Goal: Information Seeking & Learning: Understand process/instructions

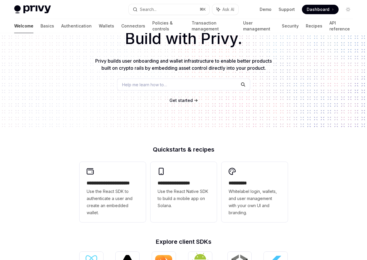
scroll to position [40, 0]
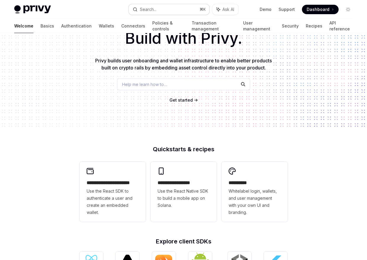
click at [157, 11] on button "Search... ⌘ K" at bounding box center [169, 9] width 81 height 11
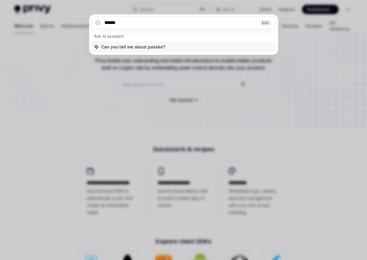
type input "*******"
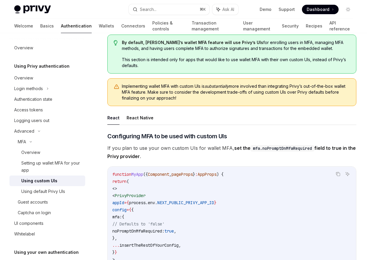
scroll to position [995, 0]
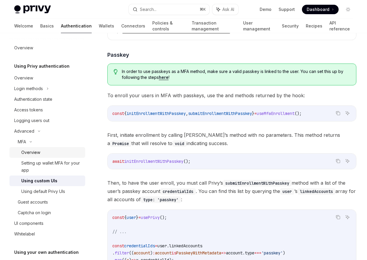
click at [42, 150] on div "Overview" at bounding box center [51, 152] width 60 height 7
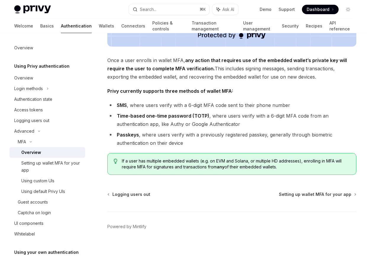
scroll to position [242, 0]
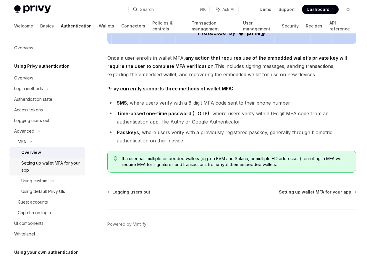
click at [53, 161] on div "Setting up wallet MFA for your app" at bounding box center [51, 167] width 60 height 14
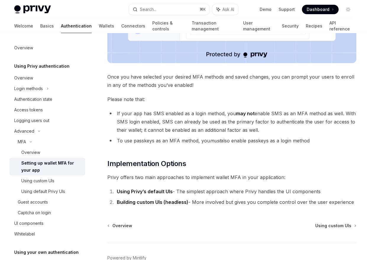
scroll to position [271, 0]
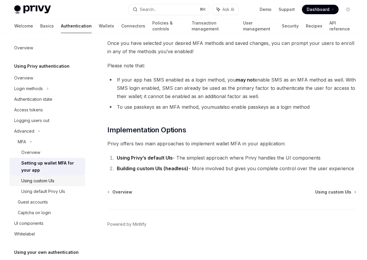
click at [58, 178] on div "Using custom UIs" at bounding box center [51, 180] width 60 height 7
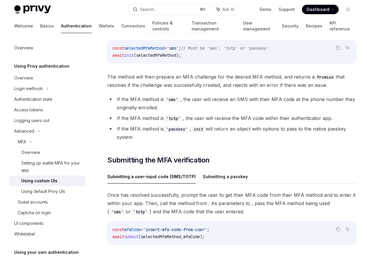
scroll to position [1565, 0]
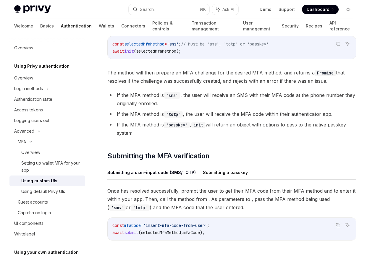
click at [203, 169] on button "Submitting a passkey" at bounding box center [225, 173] width 45 height 14
type textarea "*"
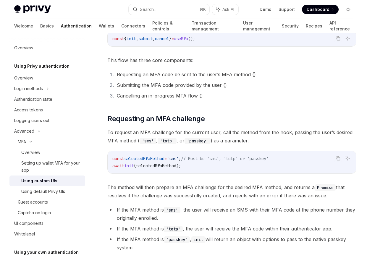
scroll to position [1448, 0]
